Goal: Task Accomplishment & Management: Use online tool/utility

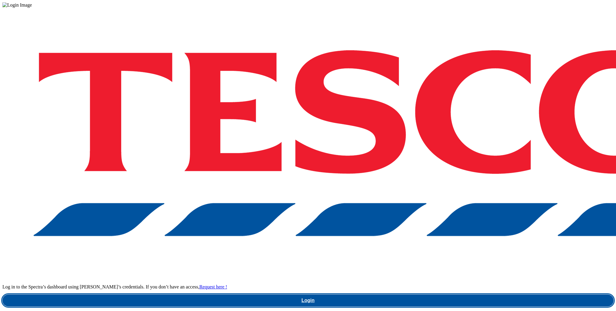
click at [453, 295] on link "Login" at bounding box center [307, 301] width 611 height 12
click at [444, 295] on link "Login" at bounding box center [307, 301] width 611 height 12
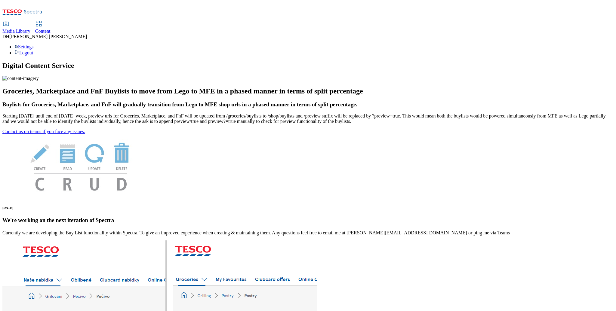
click at [51, 29] on span "Content" at bounding box center [42, 31] width 15 height 5
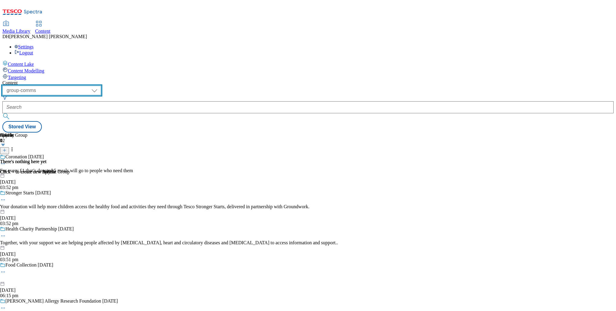
click at [90, 86] on select "dotcom-cz dotcom-hu dotcom-sk fnf-uk ghs-roi ghs-uk group-comms ighs-cz ighs-hu…" at bounding box center [51, 91] width 99 height 10
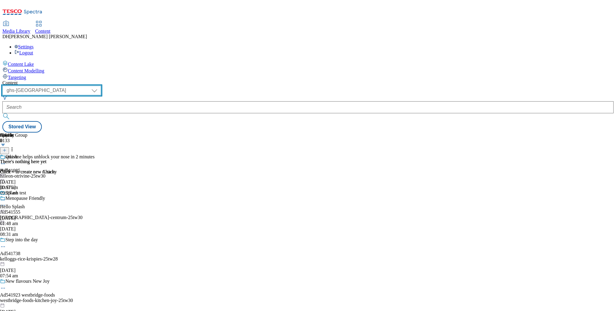
click at [97, 86] on select "dotcom-cz dotcom-hu dotcom-sk fnf-uk ghs-roi ghs-uk group-comms ighs-cz ighs-hu…" at bounding box center [51, 91] width 99 height 10
select select "fnf-[GEOGRAPHIC_DATA]"
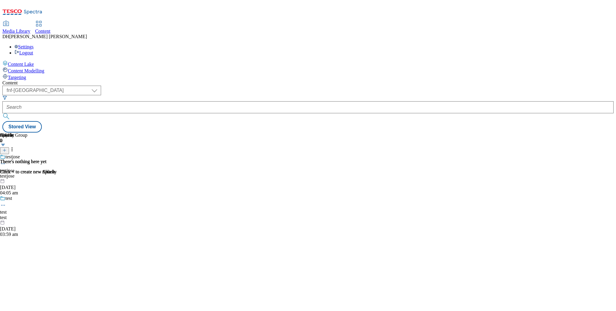
click at [30, 29] on span "Media Library" at bounding box center [16, 31] width 28 height 5
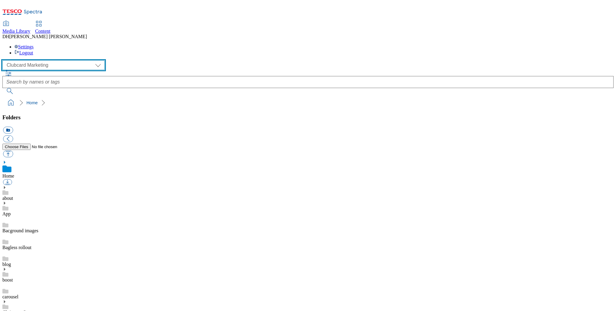
click at [32, 60] on select "Clubcard Marketing Demo Dotcom UK Emails GHS Marketing UK GHS Product UK GHS RO…" at bounding box center [53, 65] width 102 height 10
click at [34, 60] on select "Clubcard Marketing Demo Dotcom UK Emails GHS Marketing UK GHS Product UK GHS RO…" at bounding box center [53, 65] width 102 height 10
select select "flare-ghs-mktg"
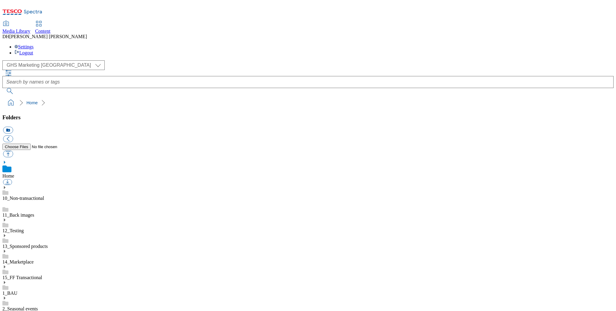
click at [5, 266] on use at bounding box center [5, 267] width 2 height 3
click at [7, 281] on icon at bounding box center [4, 283] width 4 height 4
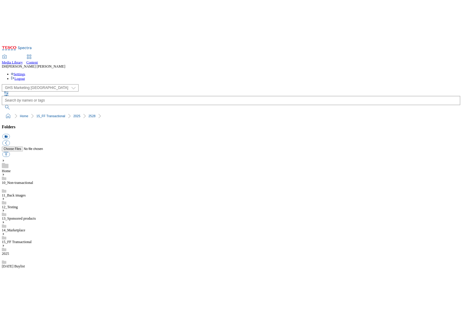
scroll to position [212, 0]
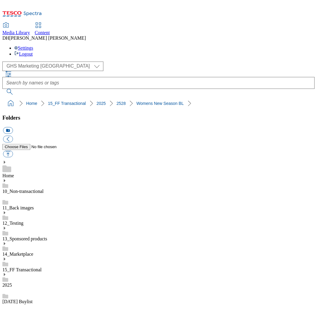
scroll to position [318, 0]
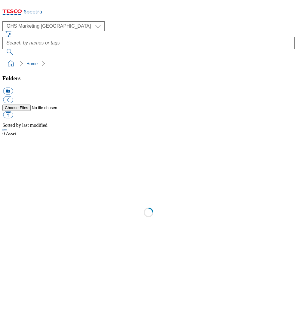
select select "flare-ghs-mktg"
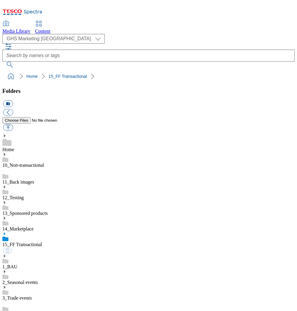
click at [42, 10] on icon at bounding box center [22, 14] width 40 height 13
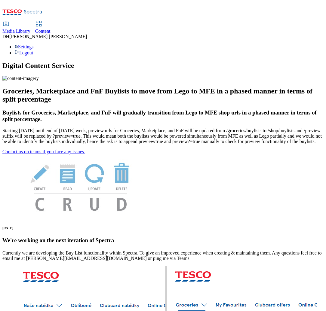
click at [51, 29] on span "Content" at bounding box center [42, 31] width 15 height 5
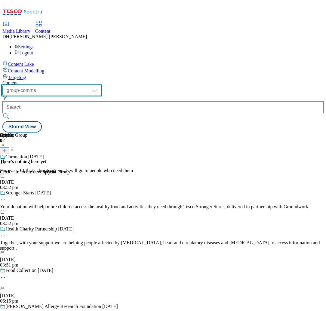
click at [98, 86] on select "dotcom-cz dotcom-hu dotcom-sk fnf-uk ghs-roi ghs-uk group-comms ighs-cz ighs-hu…" at bounding box center [51, 91] width 99 height 10
select select "ghs-[GEOGRAPHIC_DATA]"
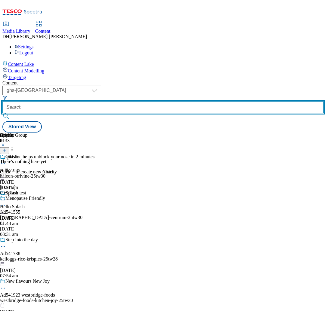
click at [165, 101] on input "text" at bounding box center [162, 107] width 321 height 12
paste input "fnf-new-season"
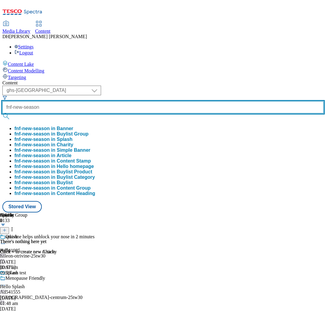
type input "fnf-new-season"
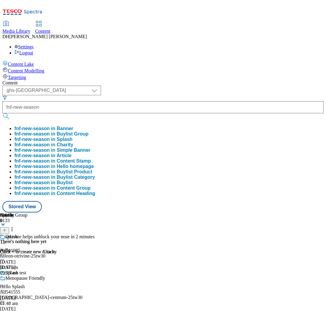
click at [88, 131] on button "fnf-new-season in Buylist Group" at bounding box center [51, 133] width 74 height 5
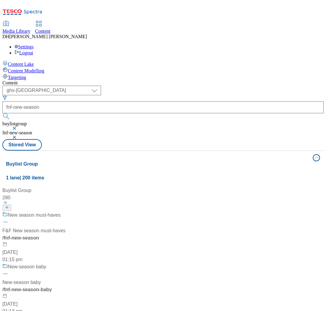
click at [78, 235] on div "/ fnf-new-season" at bounding box center [39, 238] width 75 height 7
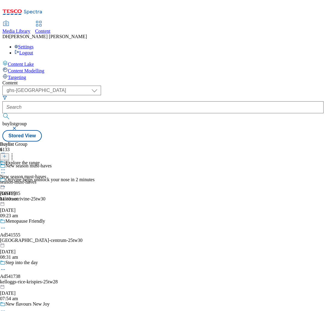
click at [46, 180] on div "season-must-haves" at bounding box center [23, 182] width 46 height 5
click at [33, 180] on div "all-products" at bounding box center [16, 182] width 33 height 5
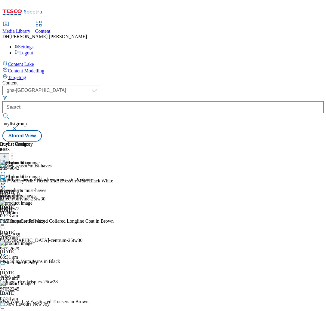
click at [6, 181] on icon at bounding box center [3, 184] width 6 height 6
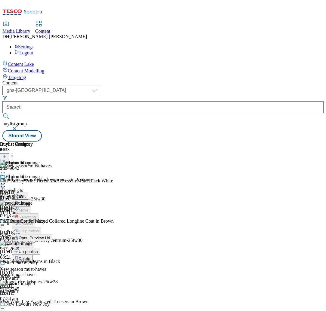
click at [38, 250] on span "Un-publish" at bounding box center [28, 252] width 19 height 5
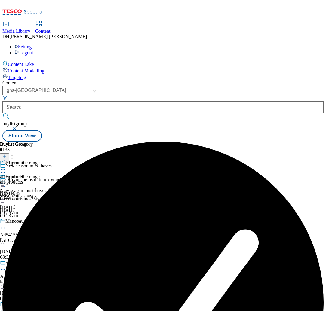
click at [6, 181] on icon at bounding box center [3, 184] width 6 height 6
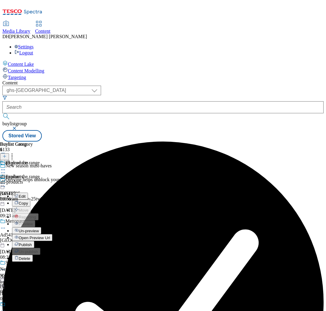
click at [26, 194] on span "Edit" at bounding box center [22, 196] width 7 height 5
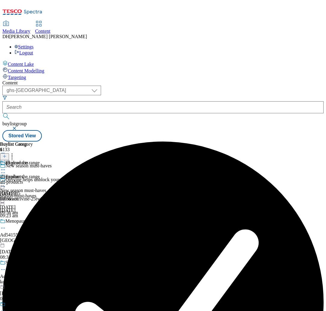
select select "evergreen"
select select "Banner"
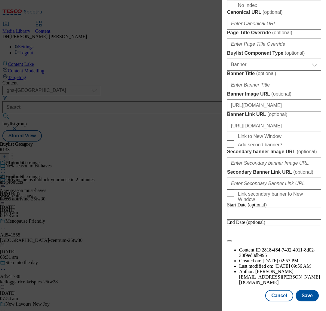
scroll to position [418, 0]
click at [269, 112] on input "[URL][DOMAIN_NAME]" at bounding box center [274, 106] width 94 height 12
paste input "7347bb73-7ff2-4cfa-8e15-1f3192ba6cb2/2528-WF-450680-New+Season+BL"
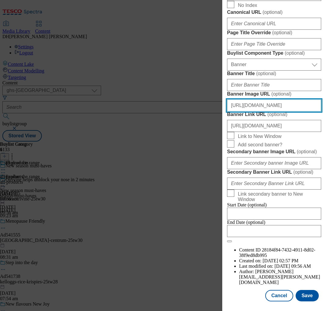
scroll to position [591, 0]
type input "[URL][DOMAIN_NAME]"
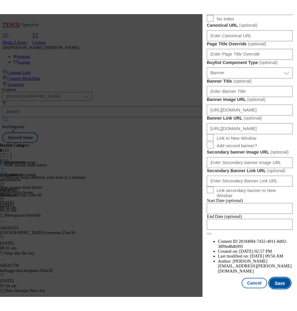
scroll to position [0, 0]
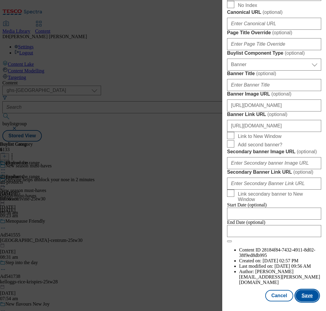
click at [297, 295] on button "Save" at bounding box center [307, 295] width 23 height 11
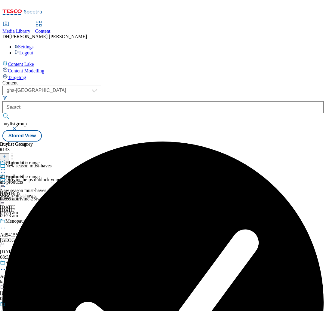
click at [6, 181] on icon at bounding box center [3, 184] width 6 height 6
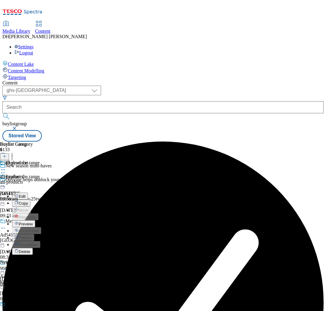
click at [33, 222] on span "Preview" at bounding box center [26, 224] width 14 height 5
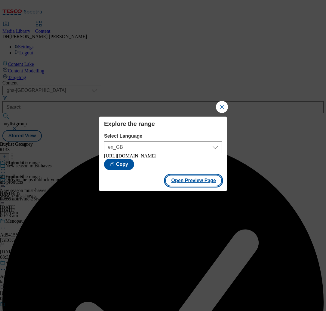
click at [198, 187] on button "Open Preview Page" at bounding box center [193, 180] width 57 height 11
